Goal: Find specific page/section: Find specific page/section

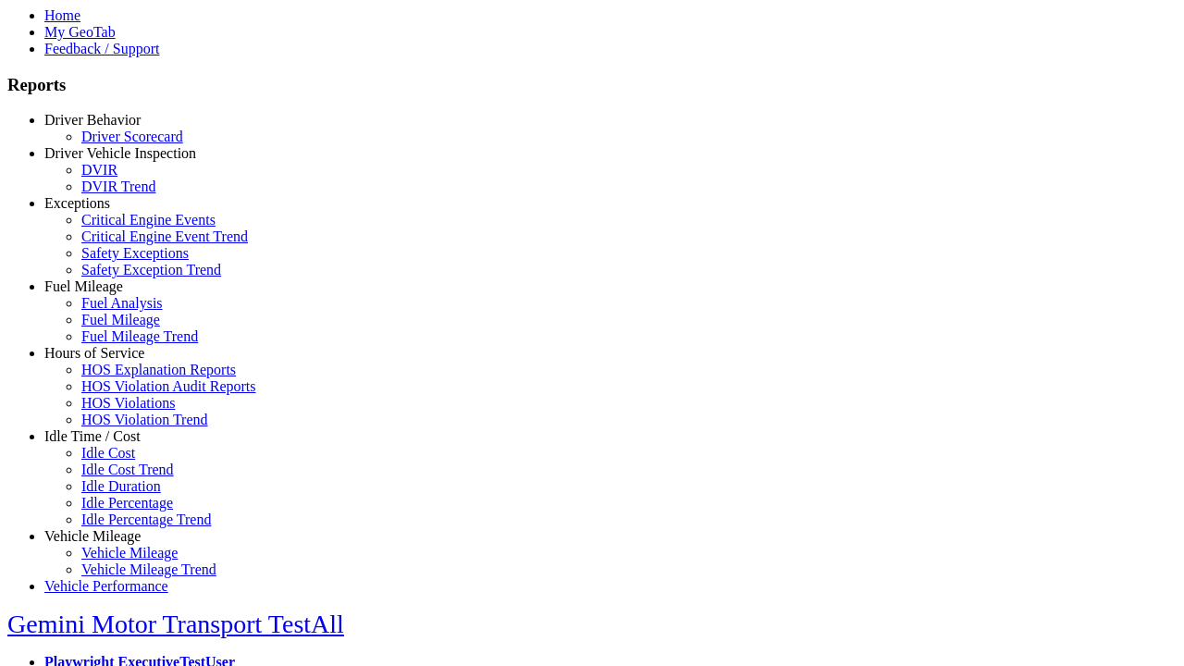
click at [106, 444] on link "Idle Time / Cost" at bounding box center [92, 436] width 96 height 16
click at [120, 461] on link "Idle Cost" at bounding box center [108, 453] width 54 height 16
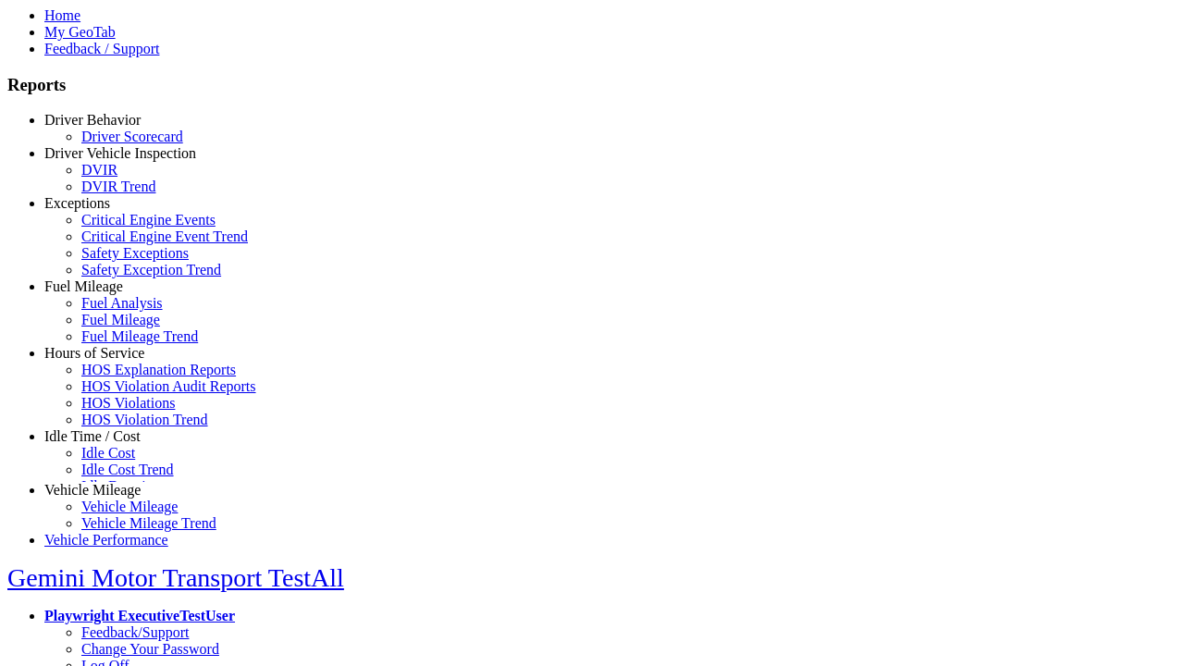
select select "**"
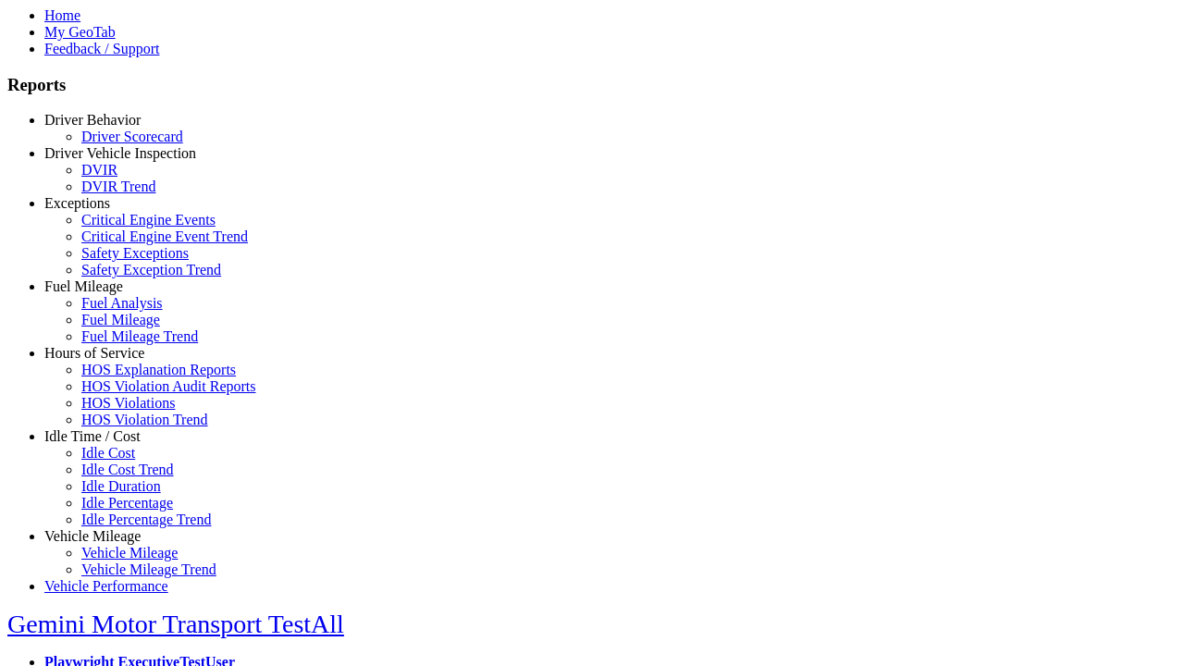
type input "**********"
